Goal: Information Seeking & Learning: Learn about a topic

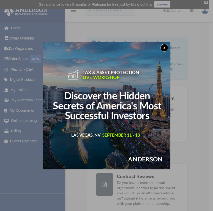
click at [164, 48] on button "x" at bounding box center [165, 48] width 8 height 8
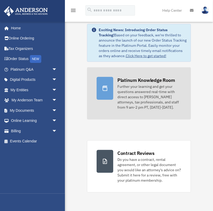
scroll to position [31, 0]
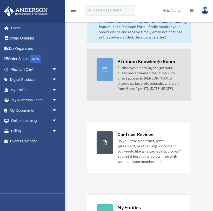
click at [159, 81] on div "Further your learning and get your questions answered real-time with direct acc…" at bounding box center [150, 78] width 64 height 26
click at [141, 62] on div "Platinum Knowledge Room" at bounding box center [147, 61] width 58 height 7
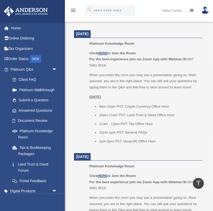
scroll to position [397, 0]
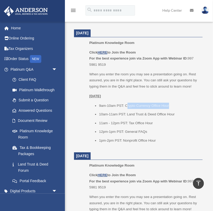
drag, startPoint x: 127, startPoint y: 108, endPoint x: 172, endPoint y: 108, distance: 45.0
click at [172, 108] on li "9am-10am PST: Crypto Currency Office Hour" at bounding box center [149, 106] width 100 height 6
drag, startPoint x: 125, startPoint y: 108, endPoint x: 186, endPoint y: 107, distance: 61.1
click at [186, 106] on li "9am-10am PST: Crypto Currency Office Hour" at bounding box center [149, 106] width 100 height 6
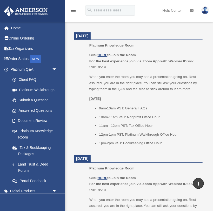
scroll to position [516, 0]
